Goal: Information Seeking & Learning: Learn about a topic

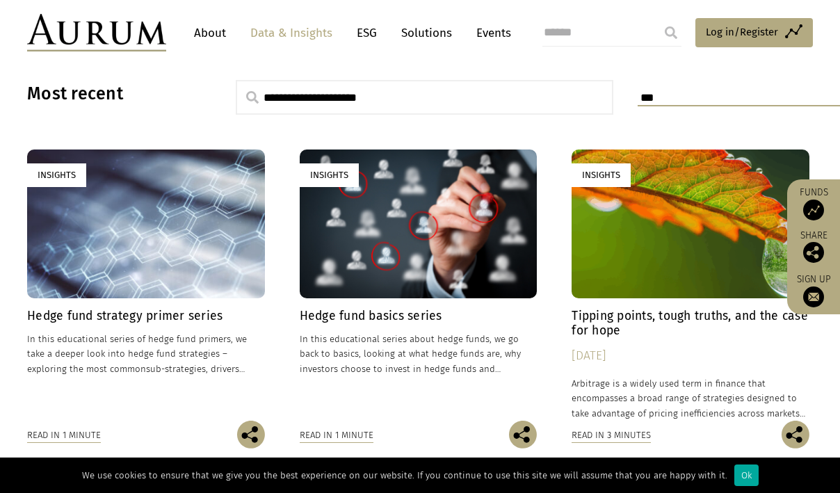
scroll to position [359, 0]
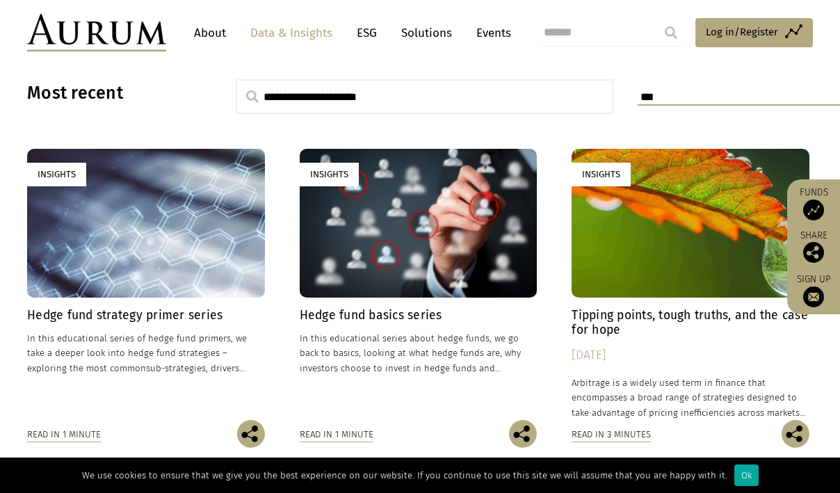
click at [186, 316] on h4 "Hedge fund strategy primer series" at bounding box center [146, 315] width 238 height 15
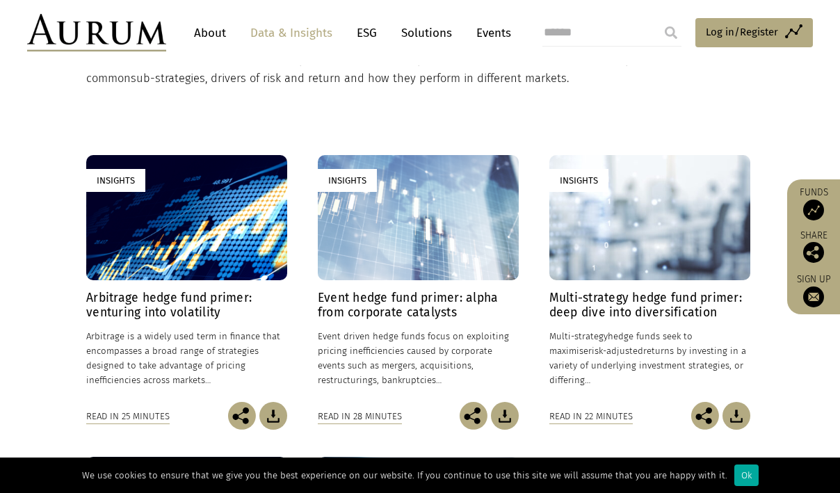
scroll to position [303, 0]
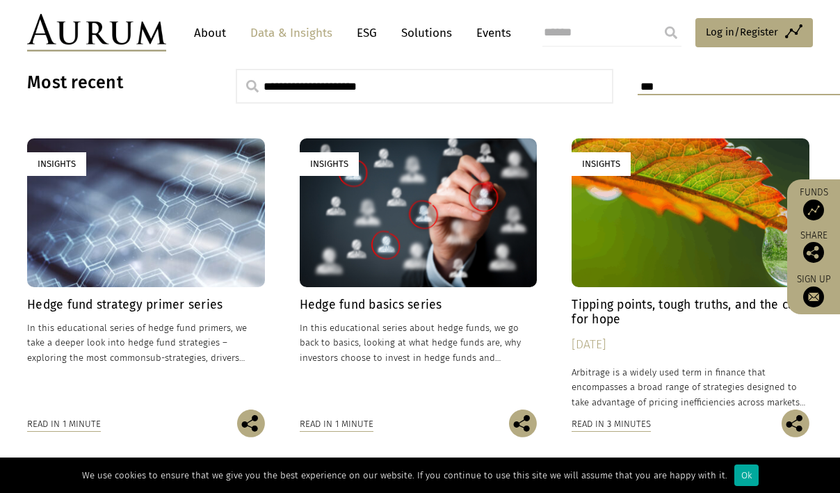
scroll to position [383, 0]
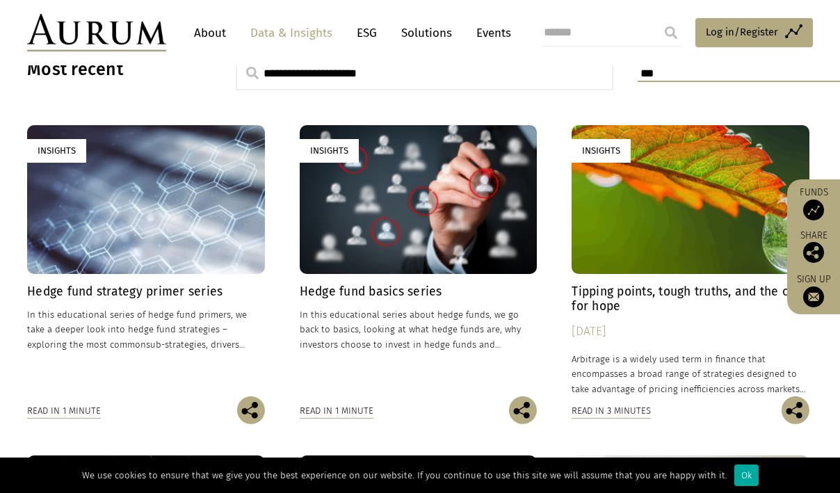
click at [606, 301] on h4 "Tipping points, tough truths, and the case for hope" at bounding box center [691, 299] width 238 height 29
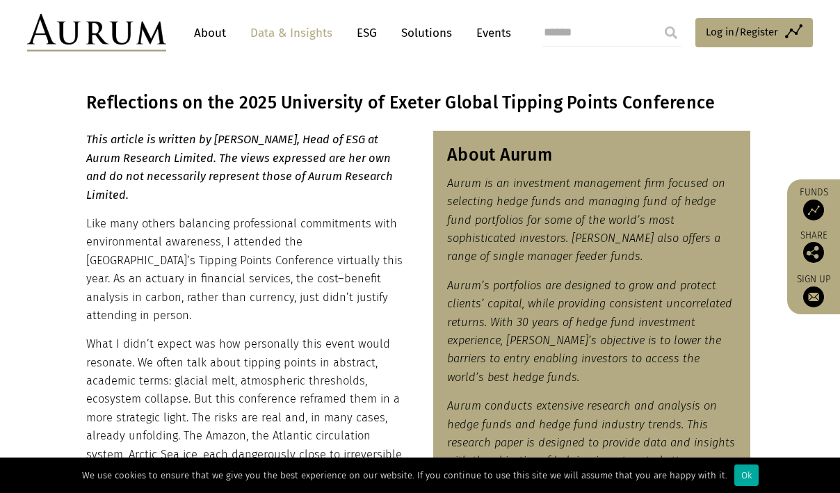
scroll to position [229, 0]
drag, startPoint x: 212, startPoint y: 135, endPoint x: 319, endPoint y: 139, distance: 106.5
click at [319, 139] on em "This article is written by [PERSON_NAME], Head of ESG at Aurum Research Limited…" at bounding box center [239, 166] width 307 height 68
copy em "[PERSON_NAME]"
